Goal: Information Seeking & Learning: Learn about a topic

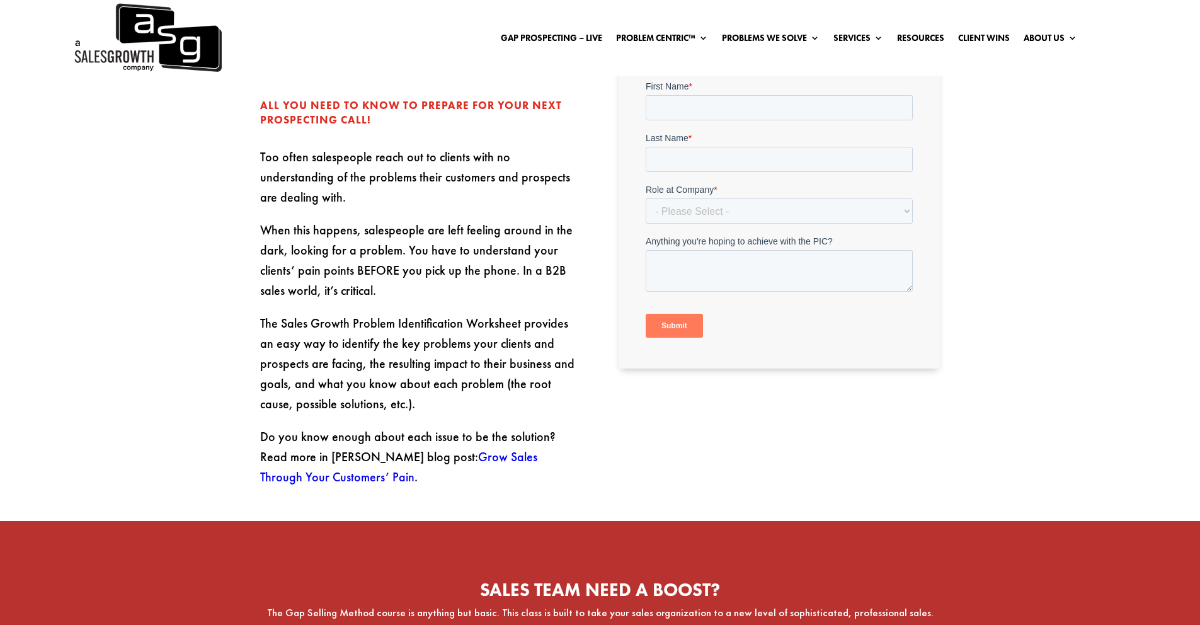
scroll to position [515, 0]
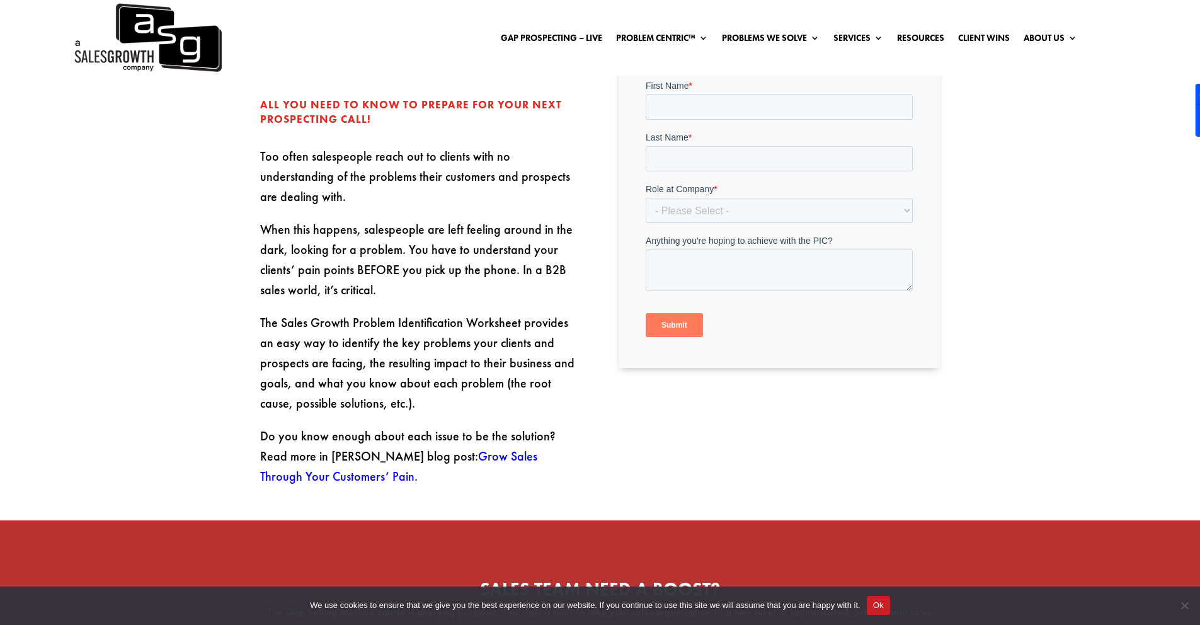
click at [314, 438] on p "Do you know enough about each issue to be the solution? Read more in [PERSON_NA…" at bounding box center [420, 456] width 321 height 60
copy p "[PERSON_NAME]"
click at [424, 448] on link "Grow Sales Through Your Customers’ Pain" at bounding box center [398, 466] width 277 height 37
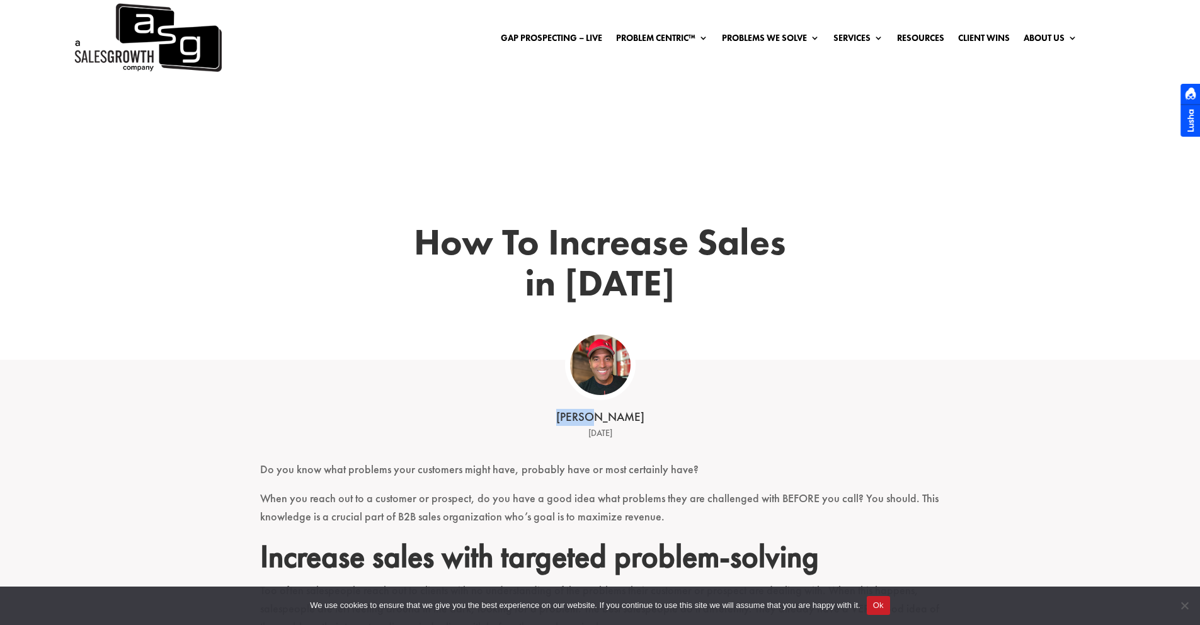
drag, startPoint x: 623, startPoint y: 417, endPoint x: 559, endPoint y: 418, distance: 63.6
click at [559, 418] on div "[PERSON_NAME]" at bounding box center [600, 417] width 391 height 17
copy div "[PERSON_NAME]"
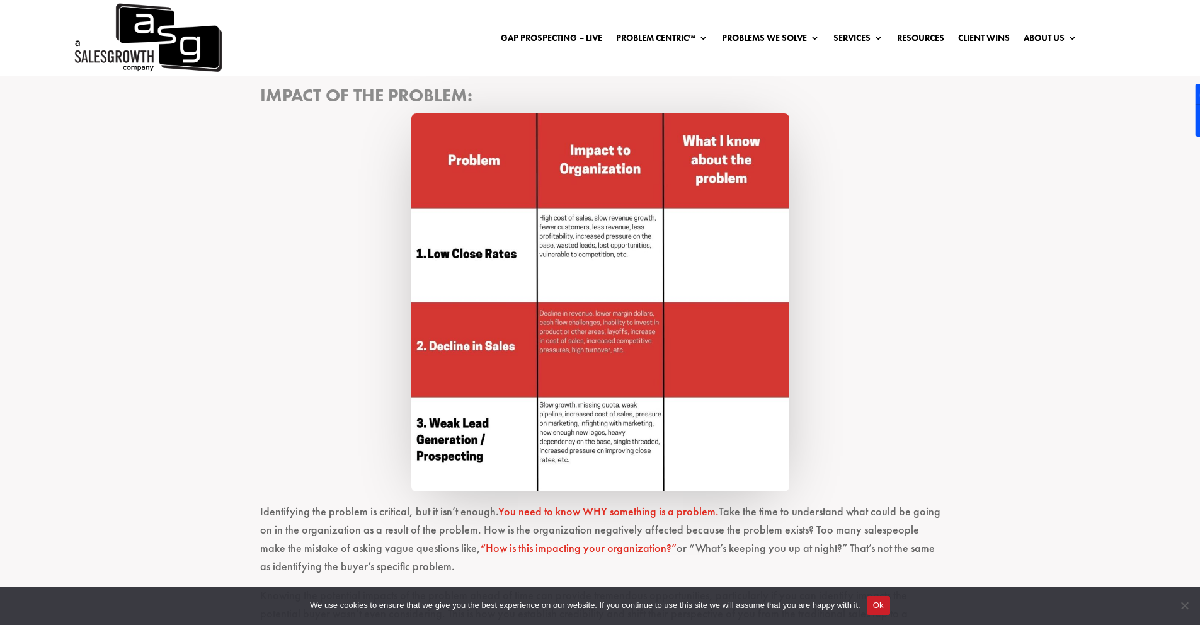
scroll to position [1559, 0]
